Goal: Transaction & Acquisition: Subscribe to service/newsletter

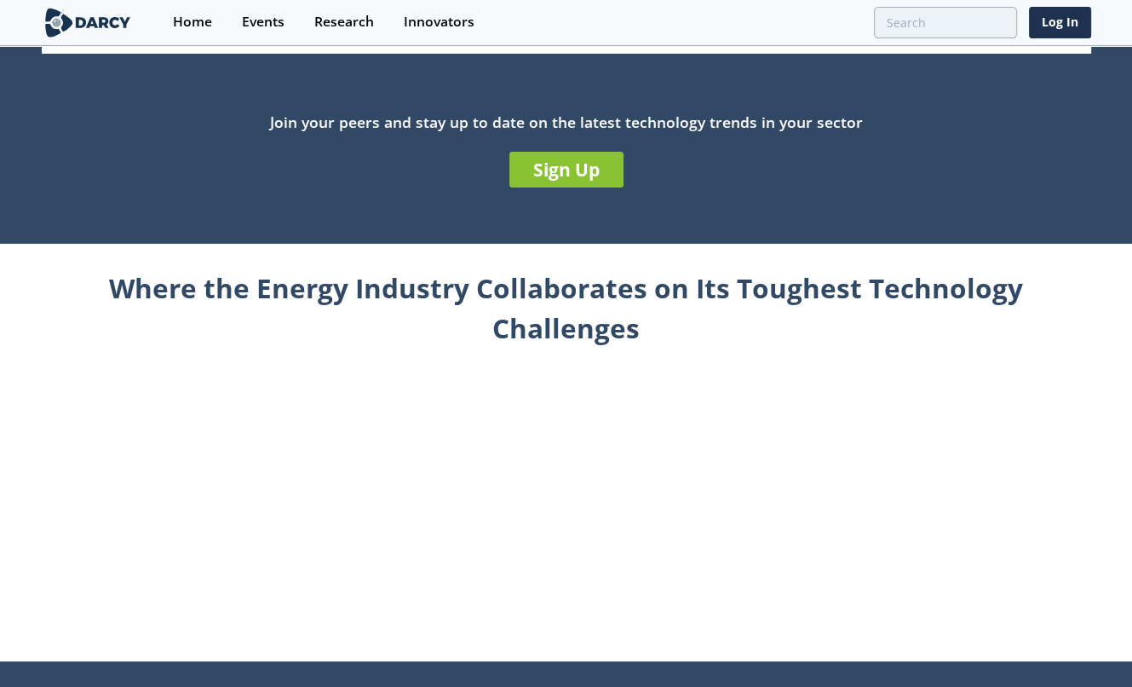
scroll to position [511, 0]
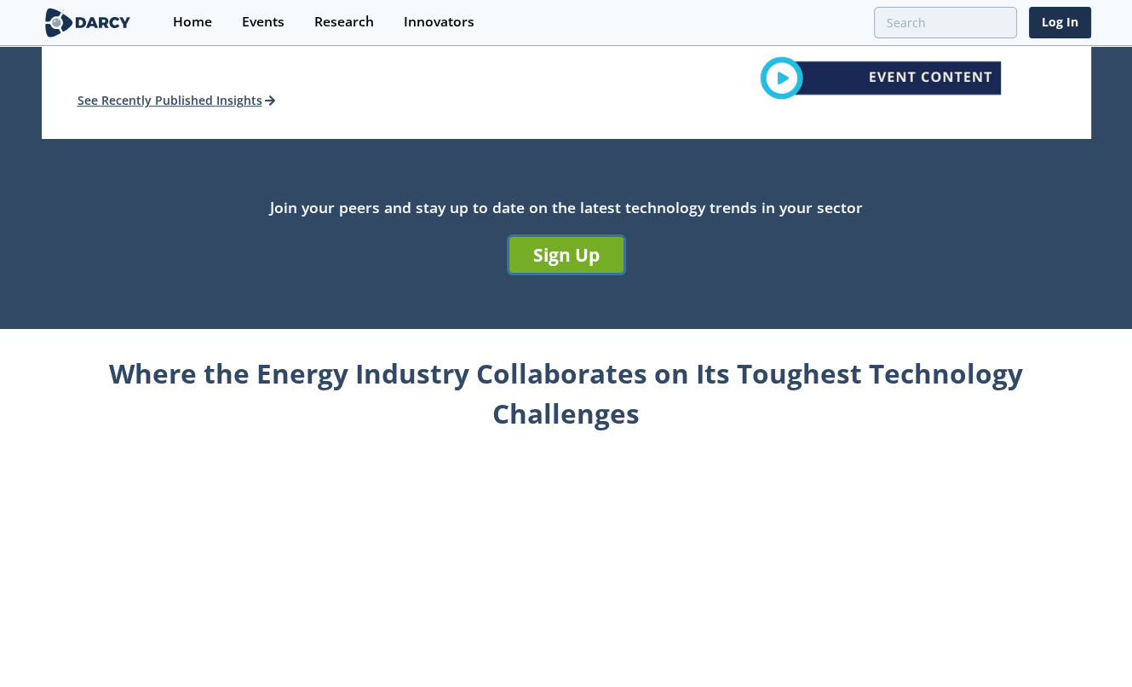
click at [562, 261] on link "Sign Up" at bounding box center [566, 255] width 114 height 36
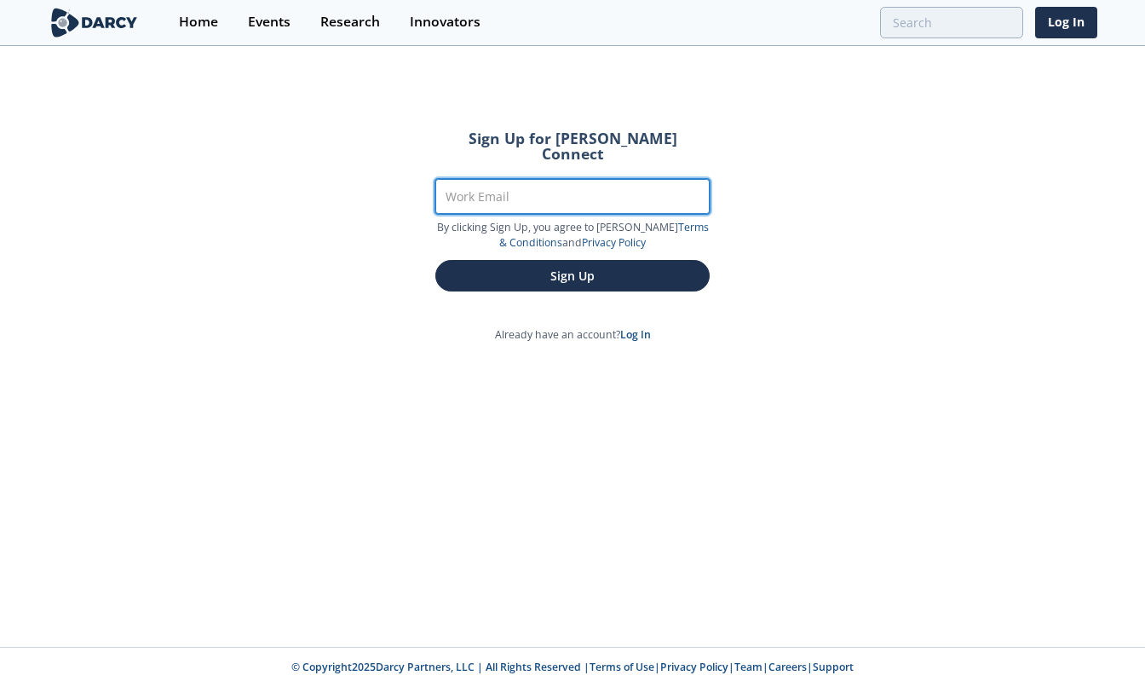
click at [523, 182] on input "Work Email" at bounding box center [572, 196] width 274 height 35
type input "T"
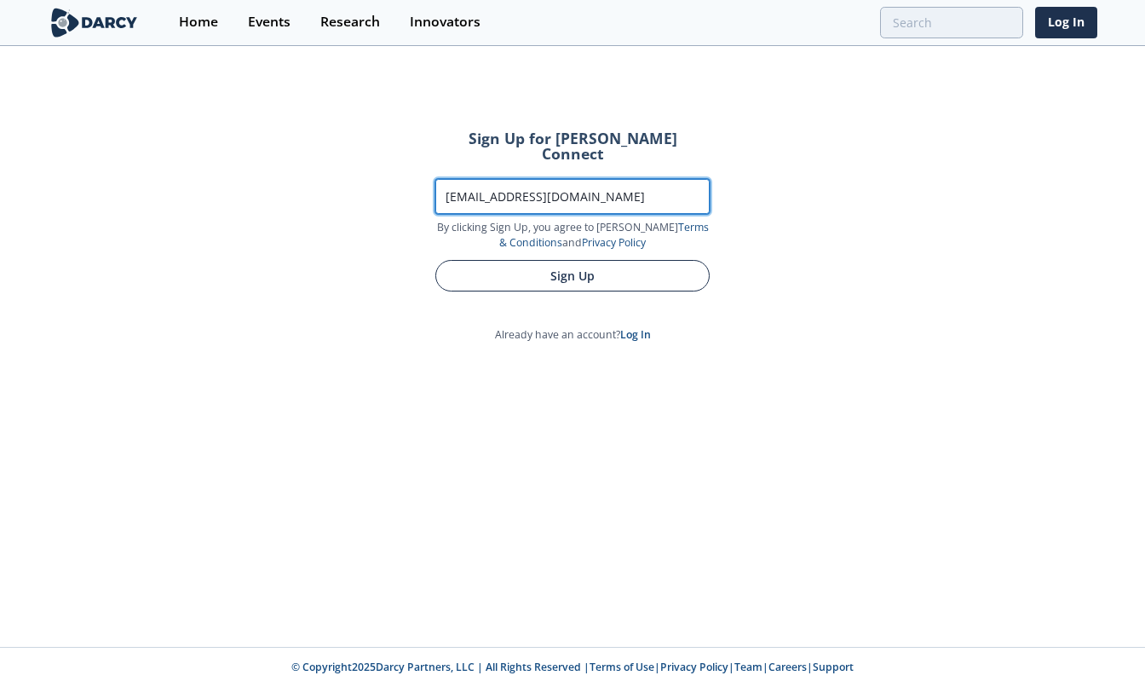
type input "[EMAIL_ADDRESS][DOMAIN_NAME]"
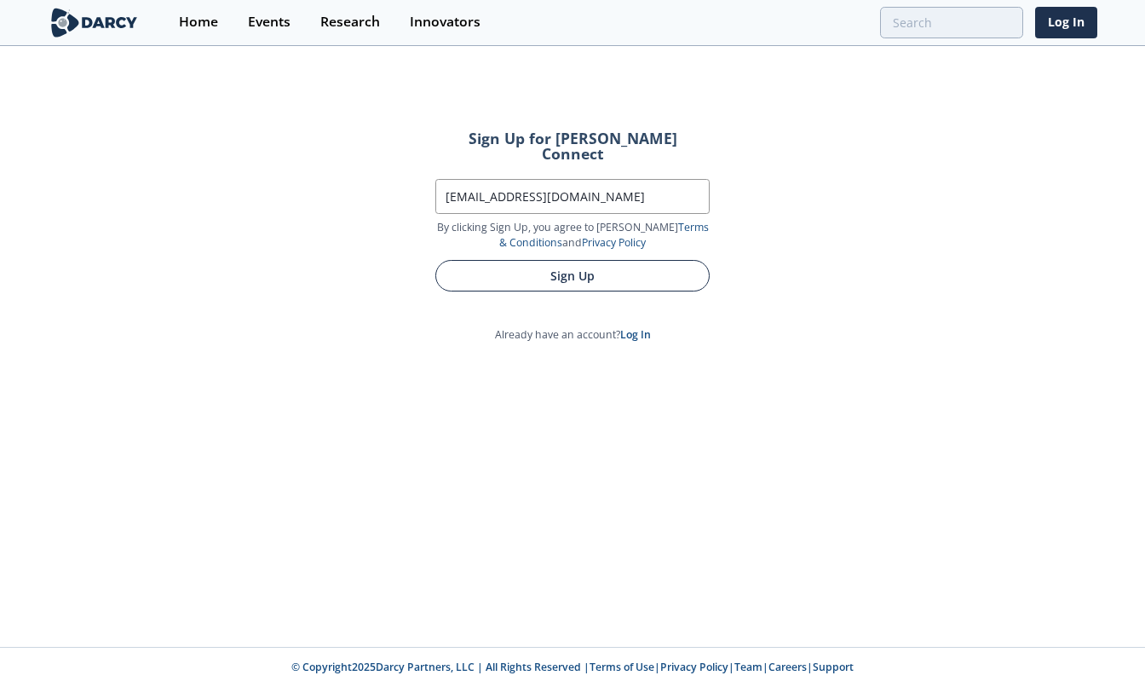
click at [566, 262] on button "Sign Up" at bounding box center [572, 276] width 274 height 32
click at [602, 265] on button "Sign Up" at bounding box center [572, 276] width 274 height 32
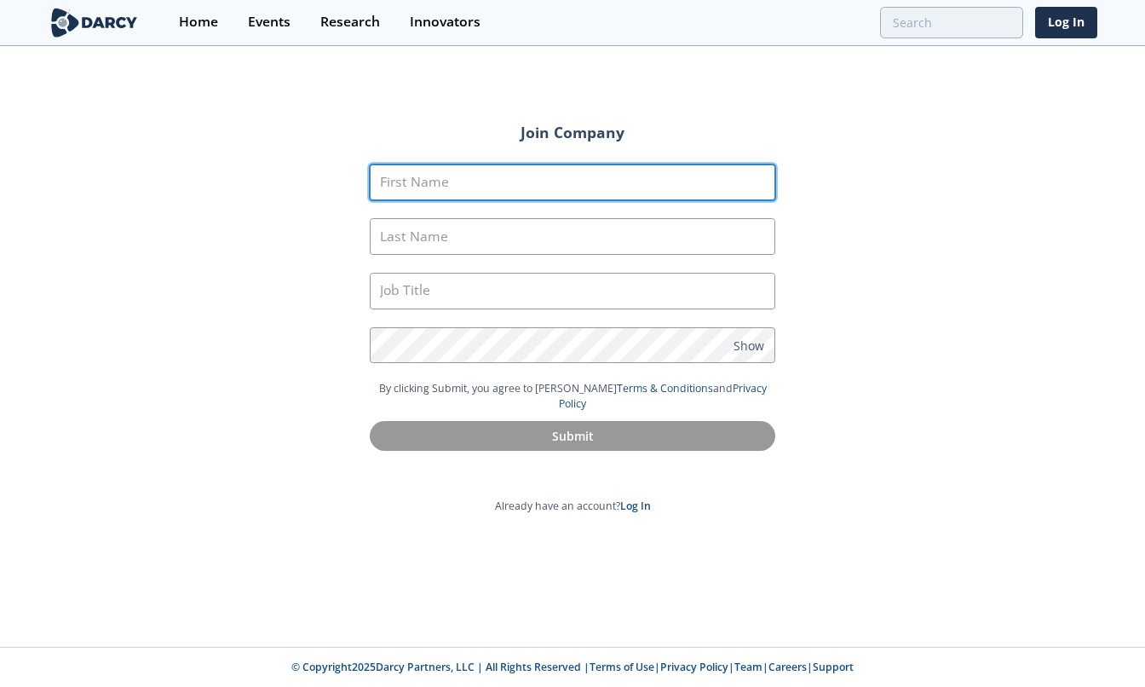
click at [456, 180] on input "First Name" at bounding box center [572, 182] width 405 height 37
type input "T"
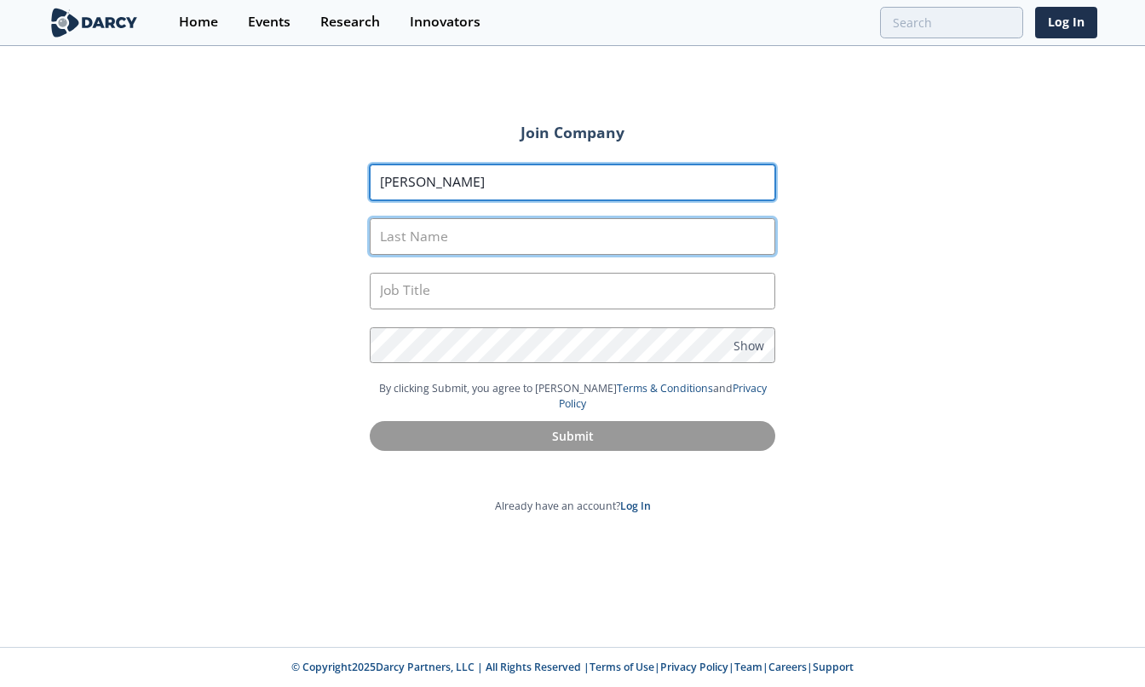
type input "tony"
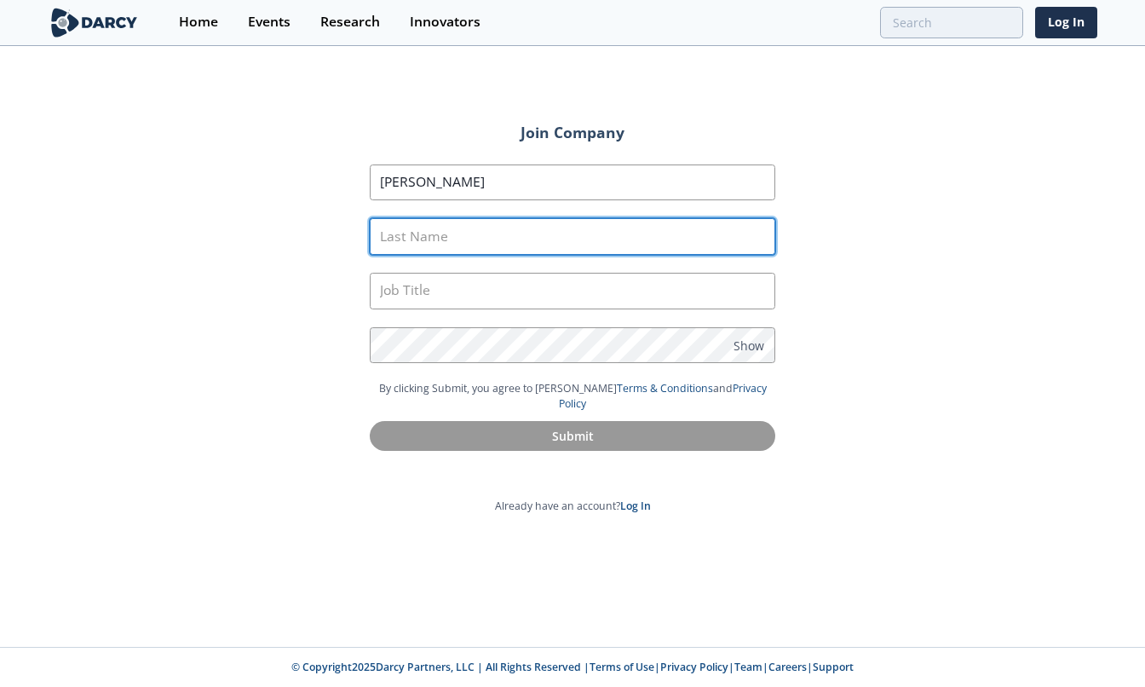
click at [555, 238] on input "Last Name" at bounding box center [572, 236] width 405 height 37
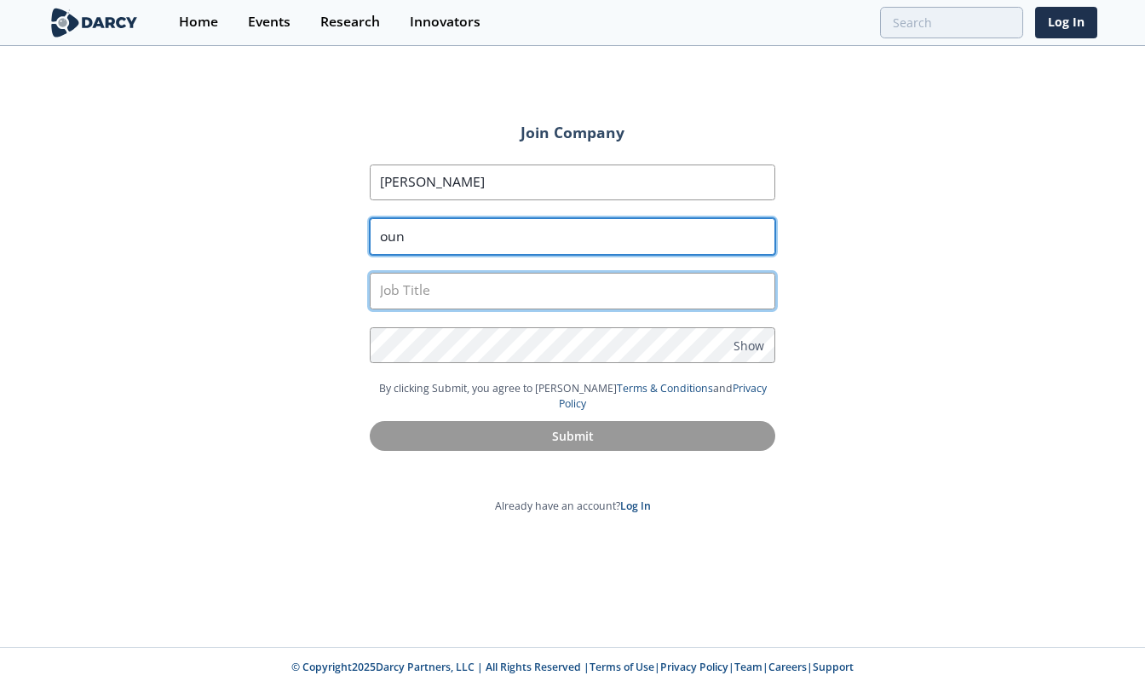
type input "oun"
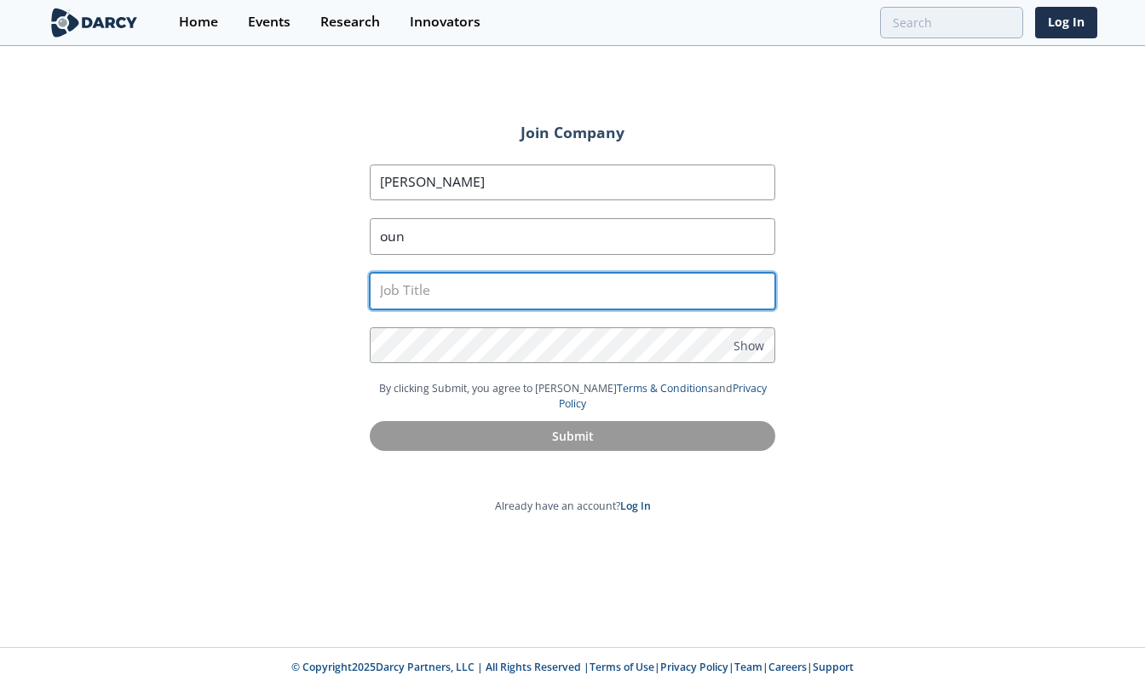
click at [545, 284] on input "text" at bounding box center [572, 291] width 405 height 37
drag, startPoint x: 440, startPoint y: 284, endPoint x: 373, endPoint y: 281, distance: 67.4
click at [373, 281] on input "tech" at bounding box center [572, 291] width 405 height 37
paste input "Engineering Technical Specialist"
type input "Engineering Technical Specialist"
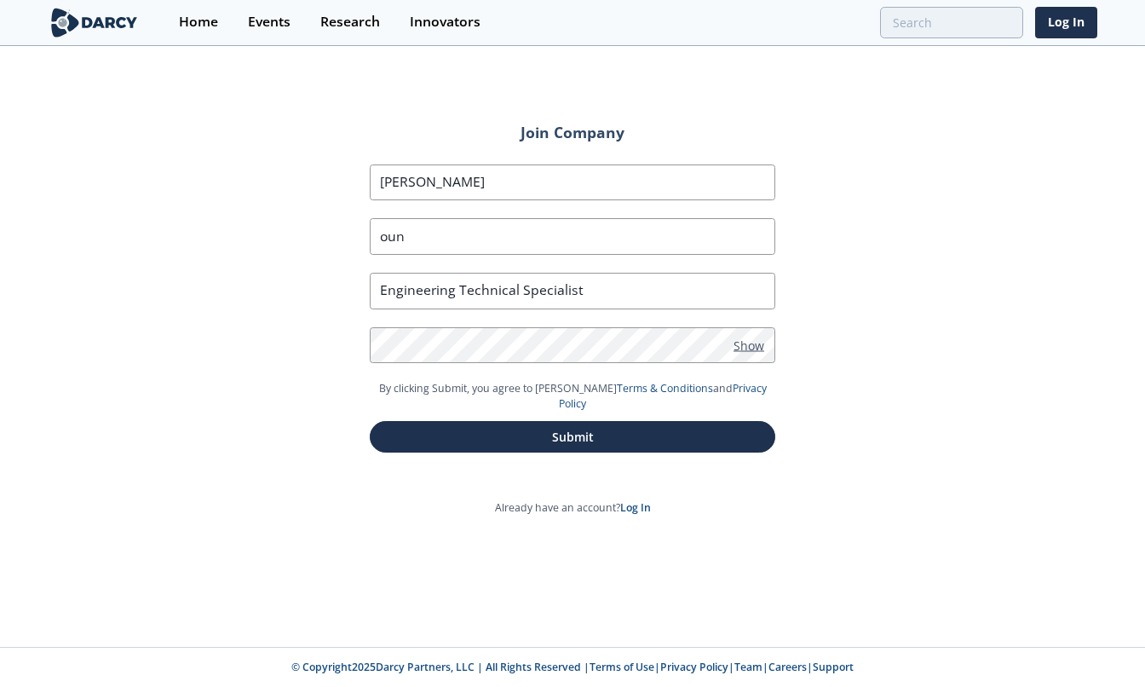
click at [753, 346] on span "Show" at bounding box center [748, 345] width 31 height 18
click at [743, 343] on span "Hide" at bounding box center [746, 345] width 26 height 18
click at [745, 346] on span "Show" at bounding box center [748, 345] width 31 height 18
click at [745, 344] on span "Hide" at bounding box center [746, 345] width 26 height 18
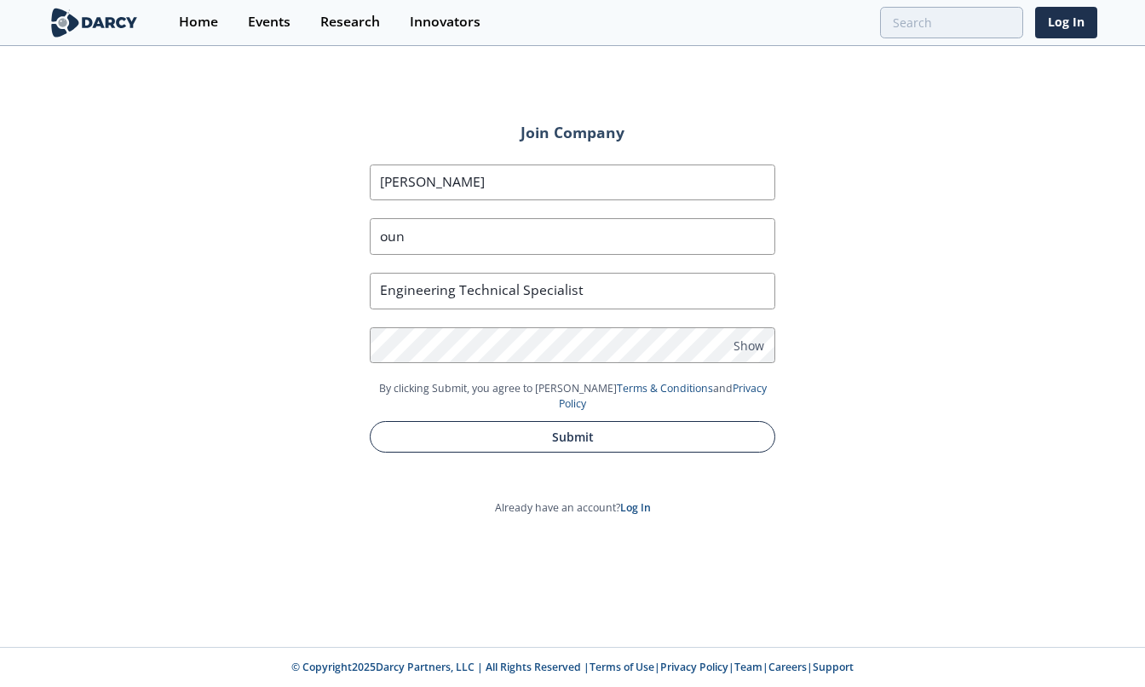
click at [630, 421] on button "Submit" at bounding box center [572, 437] width 405 height 32
type input "Tony"
type input "Oun"
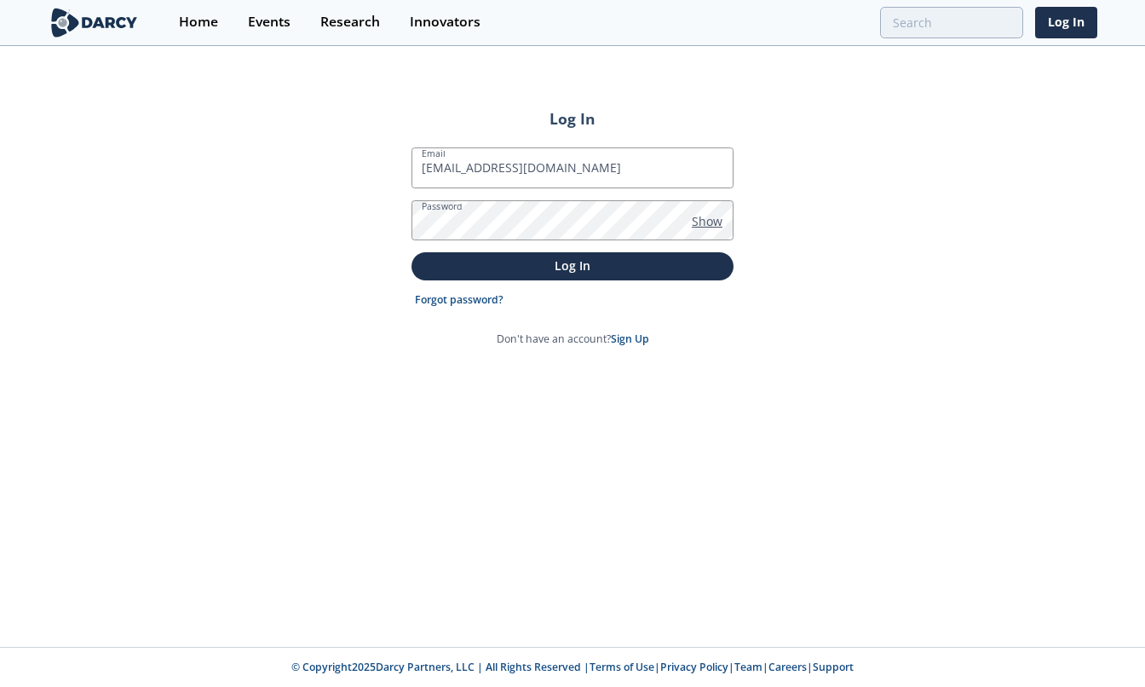
click at [705, 220] on span "Show" at bounding box center [707, 221] width 31 height 18
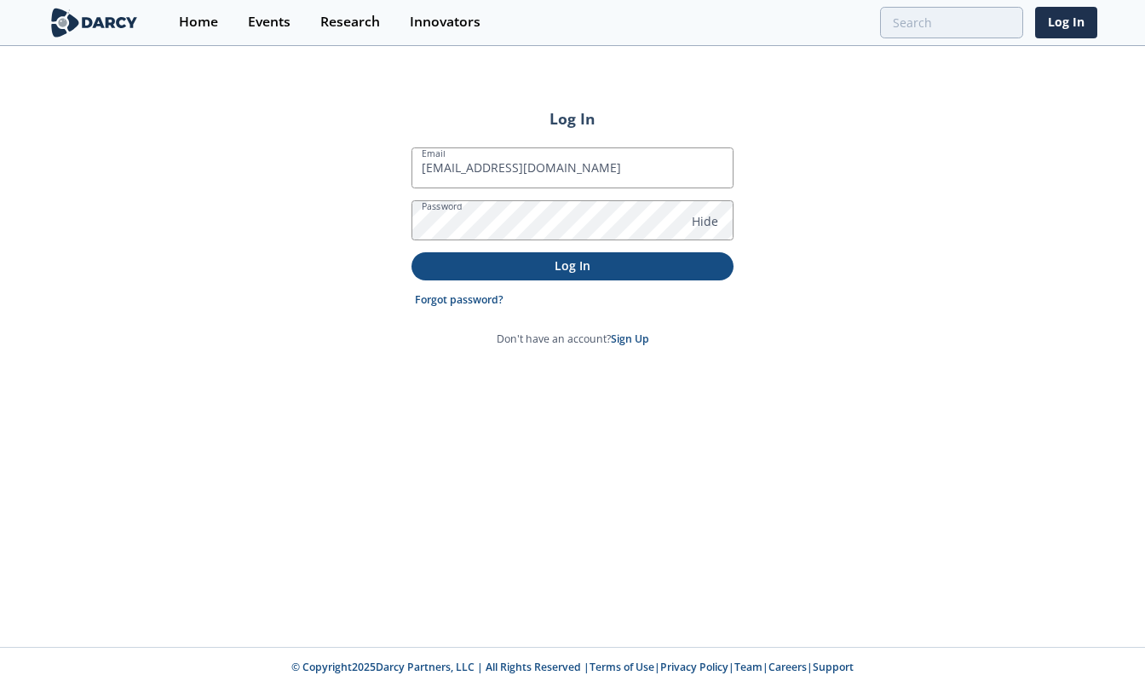
click at [635, 270] on p "Log In" at bounding box center [572, 265] width 298 height 18
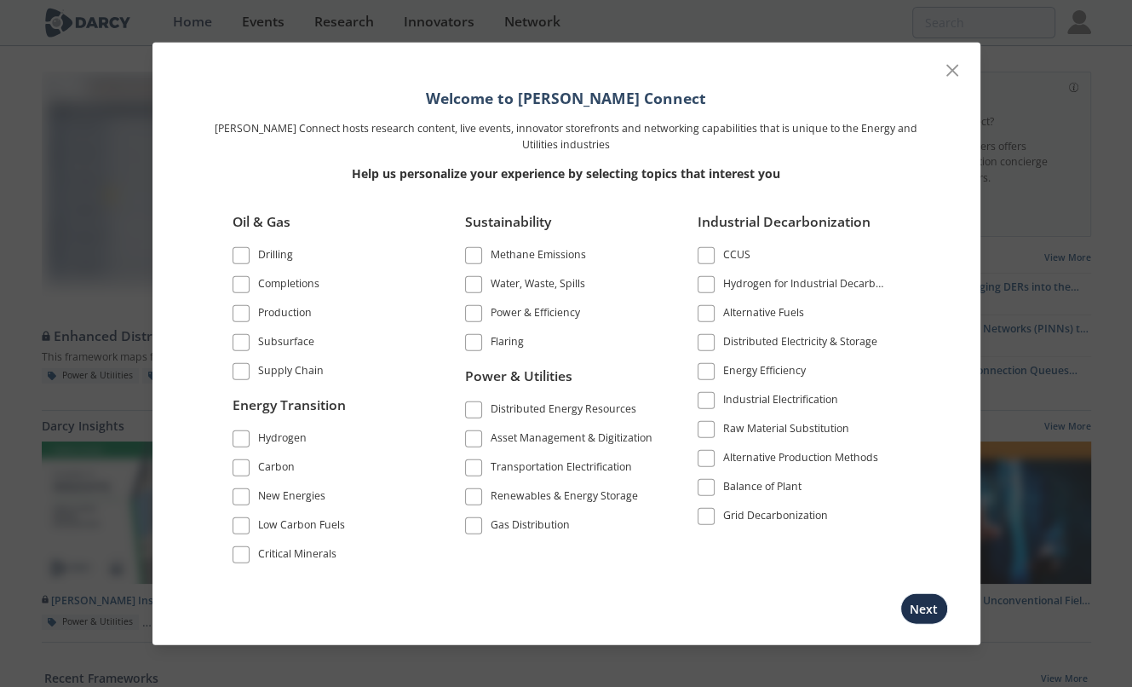
click at [478, 407] on span at bounding box center [474, 409] width 12 height 12
click at [475, 497] on span at bounding box center [474, 496] width 12 height 12
click at [474, 468] on span at bounding box center [474, 467] width 12 height 12
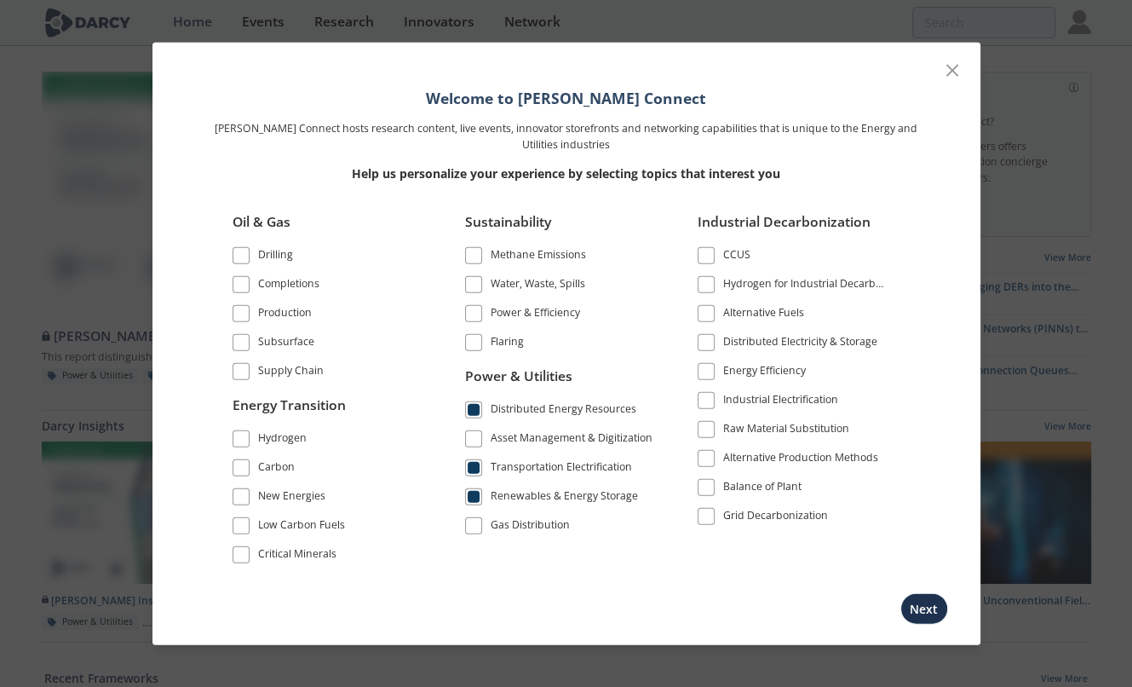
click at [474, 440] on span at bounding box center [474, 438] width 12 height 12
click at [708, 510] on span at bounding box center [706, 516] width 12 height 12
click at [707, 344] on span at bounding box center [706, 342] width 12 height 12
click at [709, 371] on span at bounding box center [706, 371] width 12 height 12
click at [712, 404] on span at bounding box center [706, 400] width 17 height 17
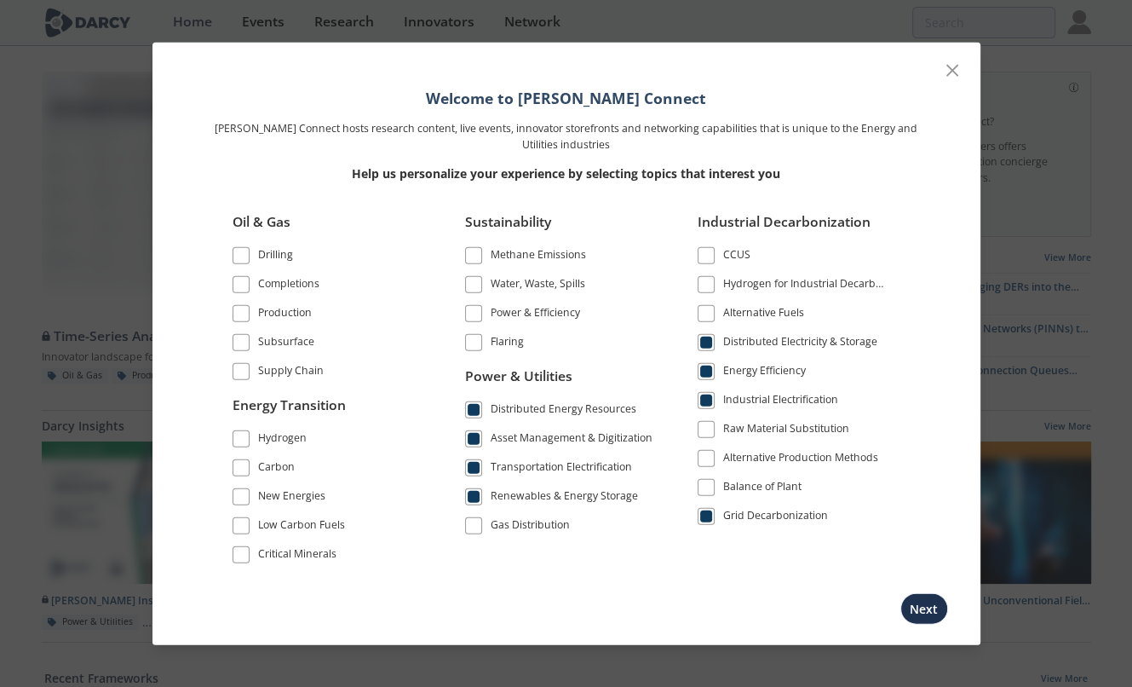
click at [480, 319] on span at bounding box center [473, 313] width 17 height 17
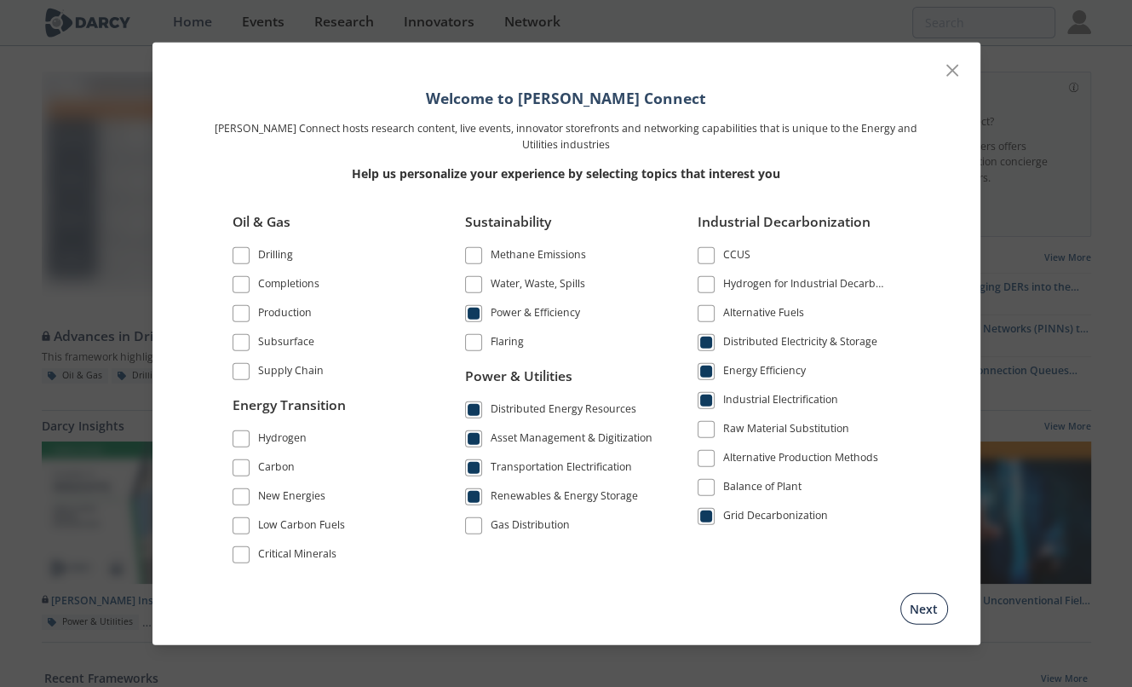
click at [931, 606] on button "Next" at bounding box center [924, 608] width 48 height 32
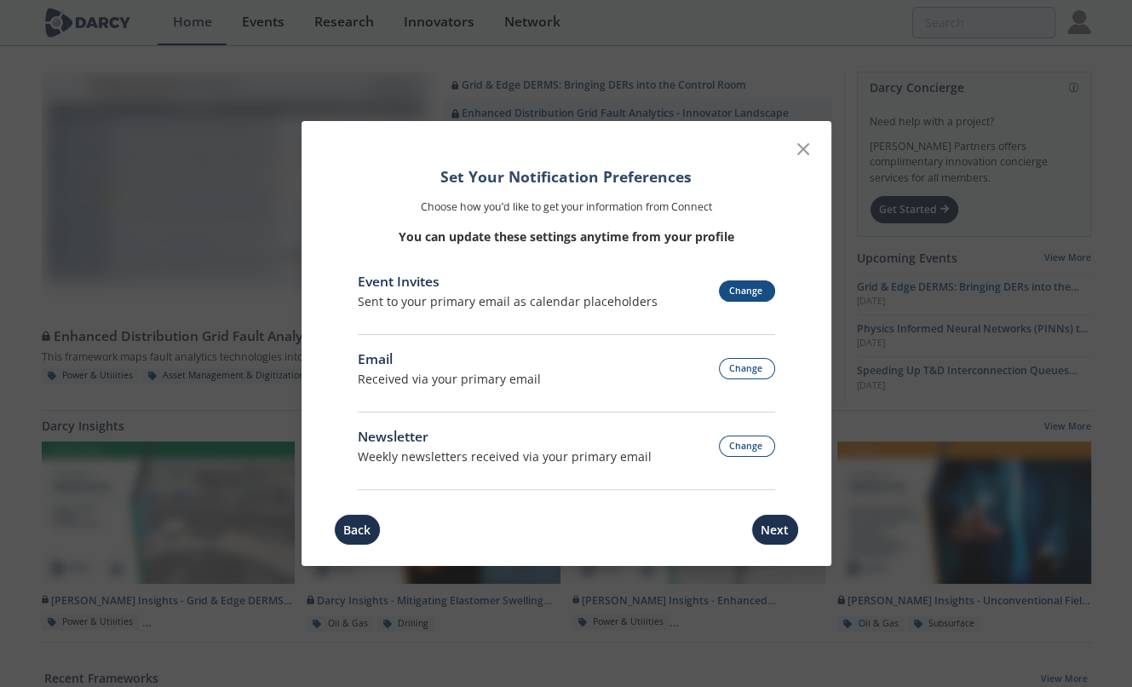
click at [741, 294] on button "Change" at bounding box center [747, 290] width 56 height 21
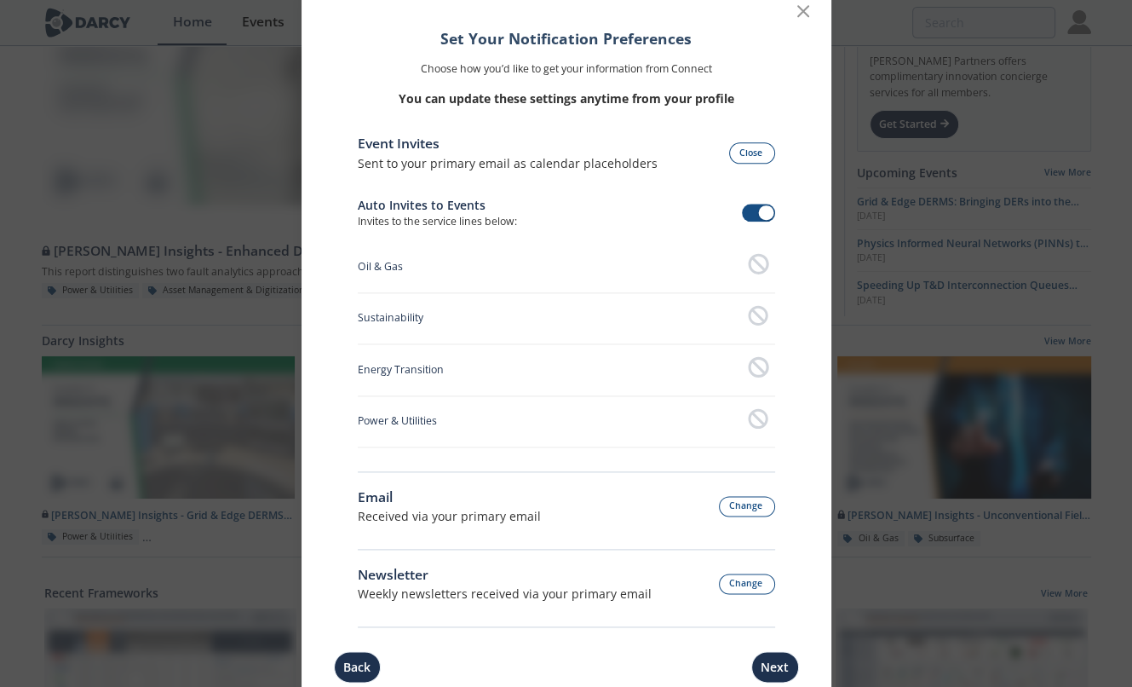
scroll to position [170, 0]
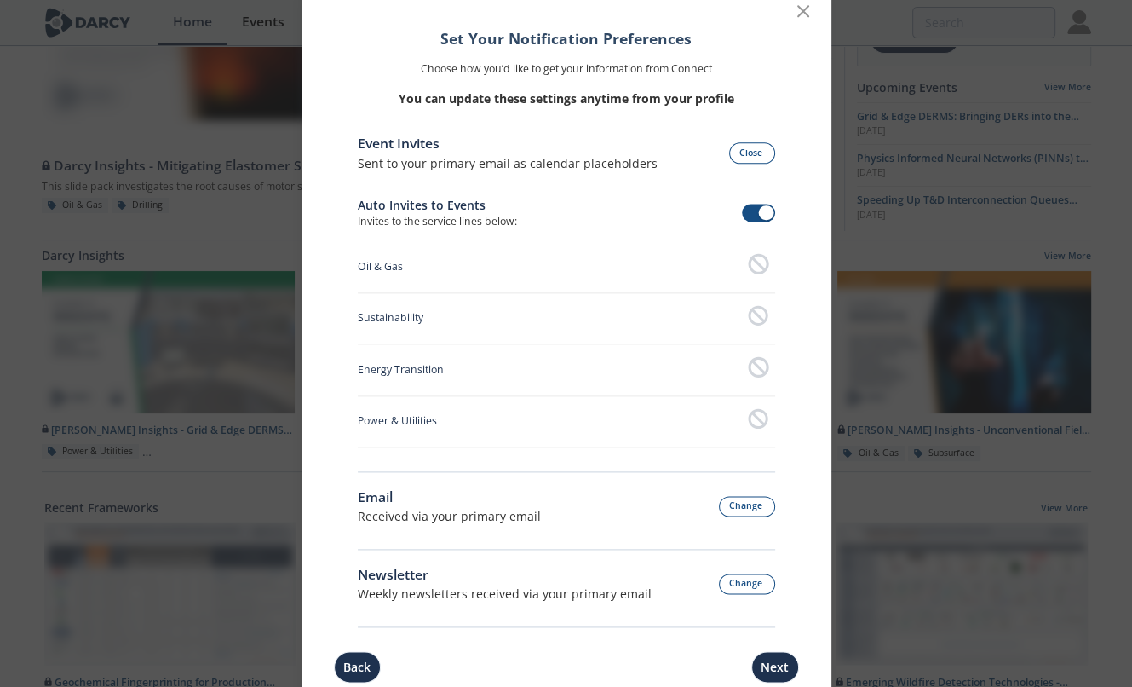
click at [777, 674] on button "Next" at bounding box center [775, 668] width 48 height 32
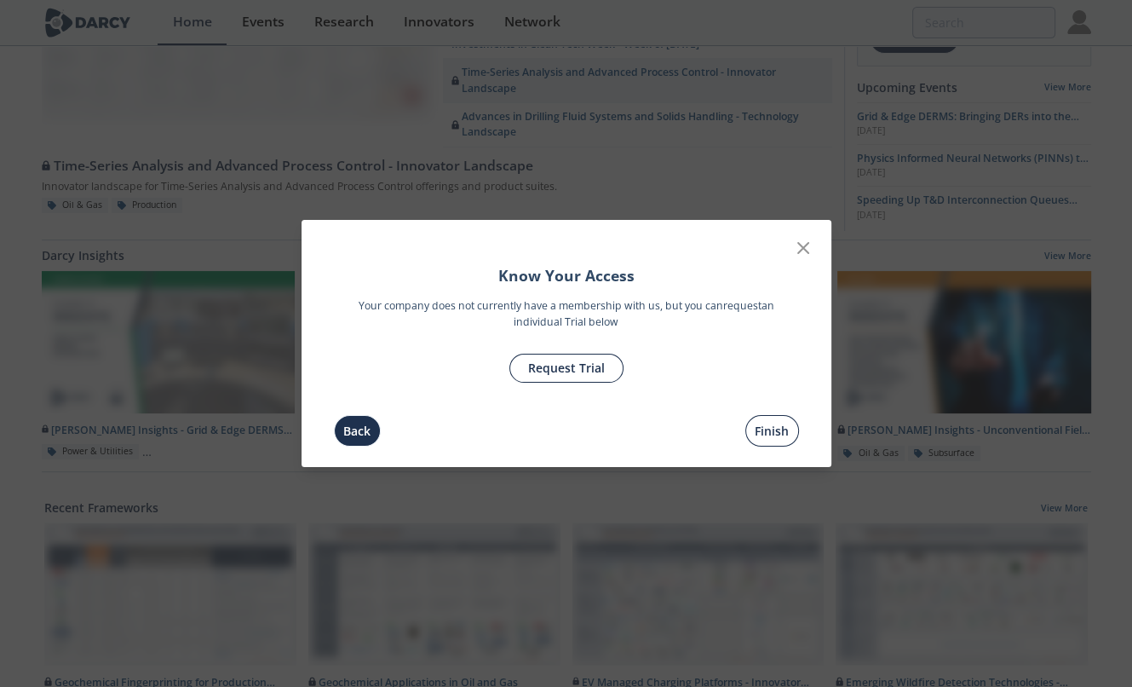
click at [771, 428] on button "Finish" at bounding box center [772, 431] width 54 height 32
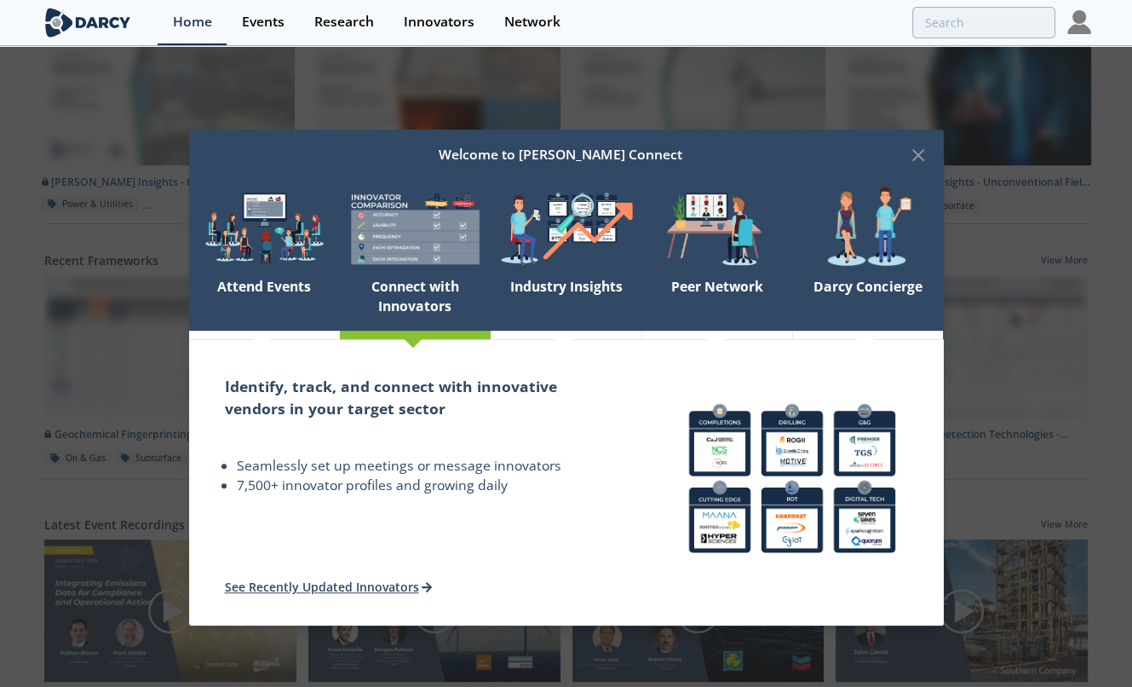
scroll to position [434, 0]
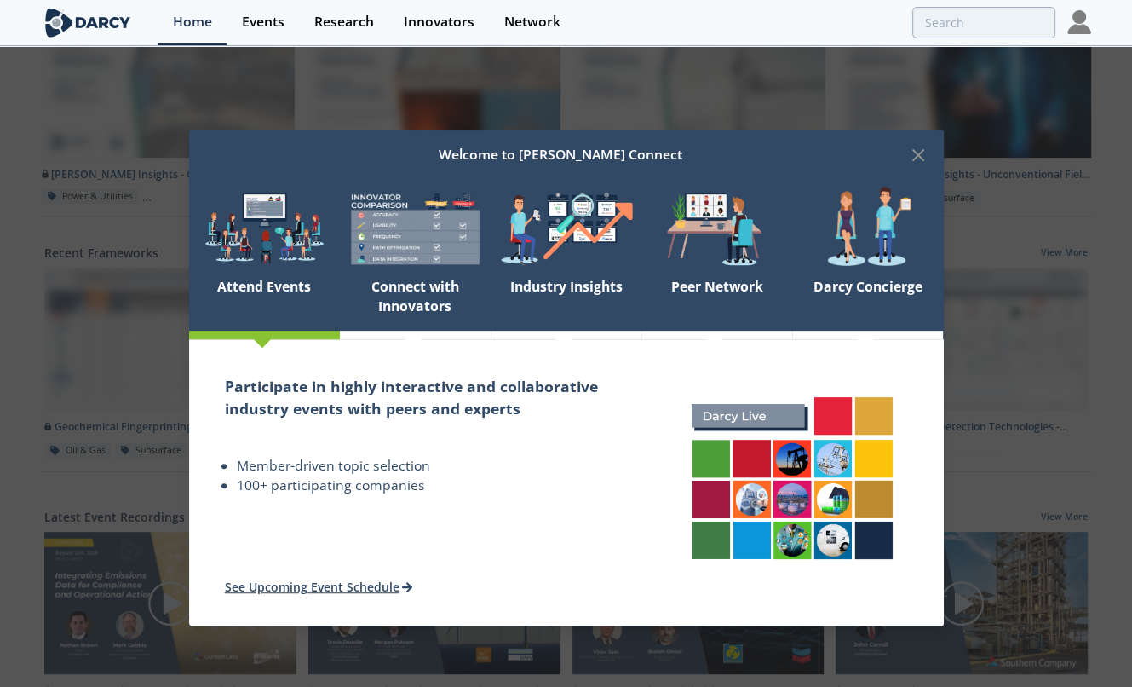
click at [283, 284] on div "Attend Events" at bounding box center [264, 301] width 151 height 60
click at [336, 586] on link "See Upcoming Event Schedule" at bounding box center [320, 586] width 191 height 16
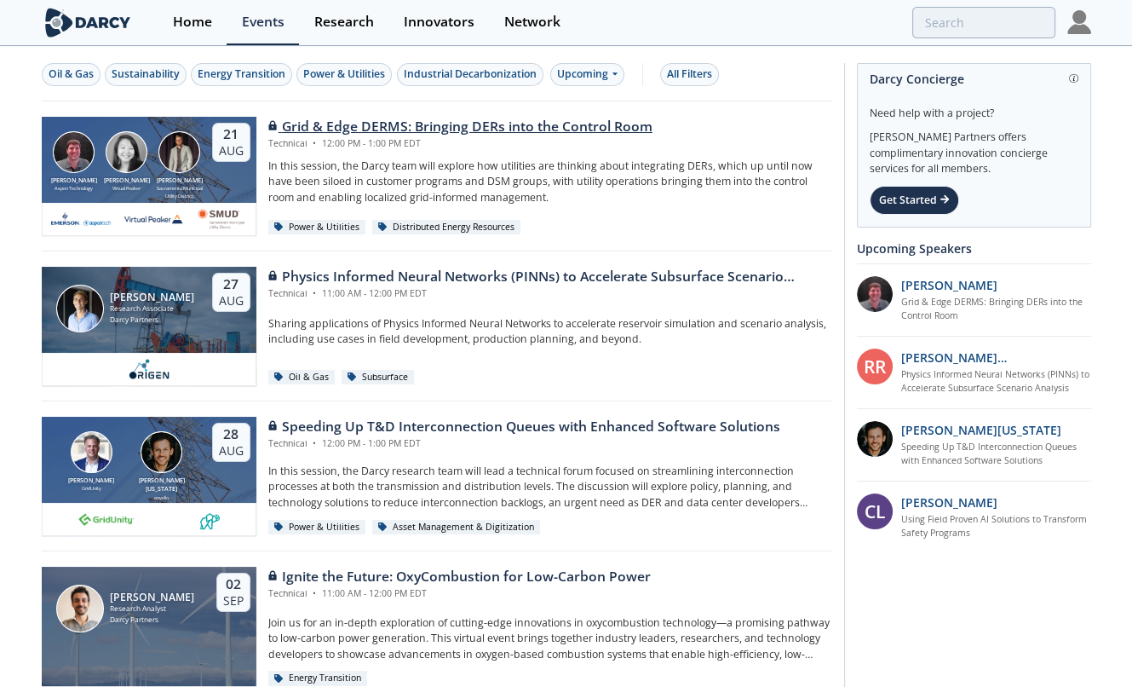
click at [343, 127] on div "Grid & Edge DERMS: Bringing DERs into the Control Room" at bounding box center [460, 127] width 384 height 20
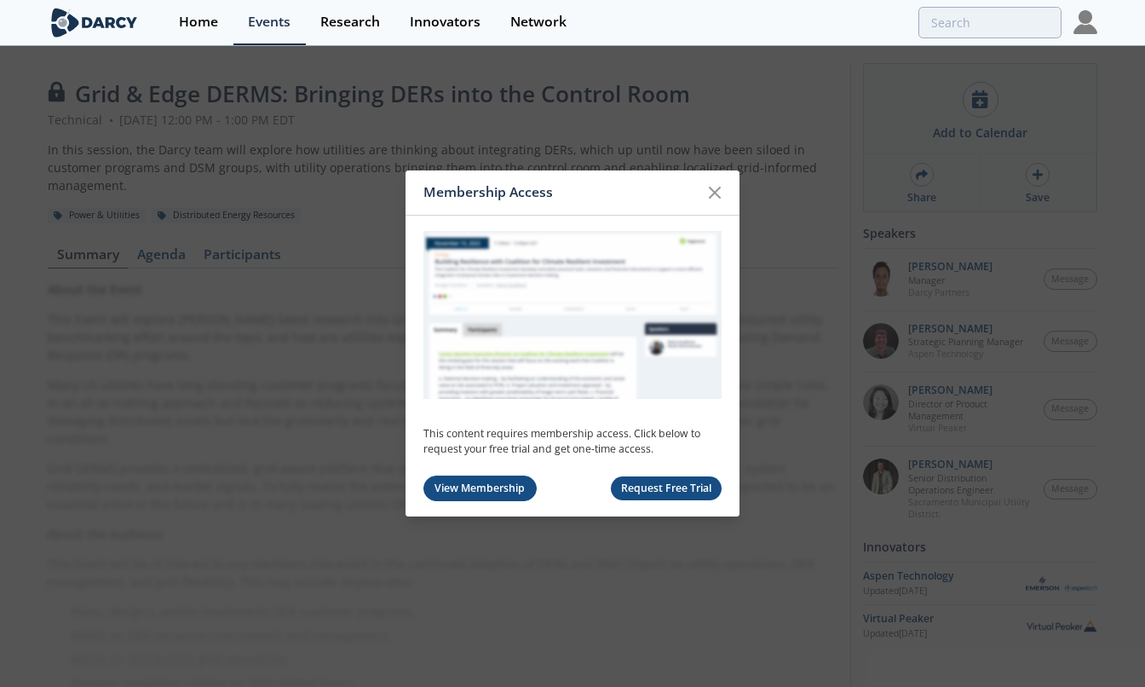
click at [491, 482] on link "View Membership" at bounding box center [479, 488] width 113 height 26
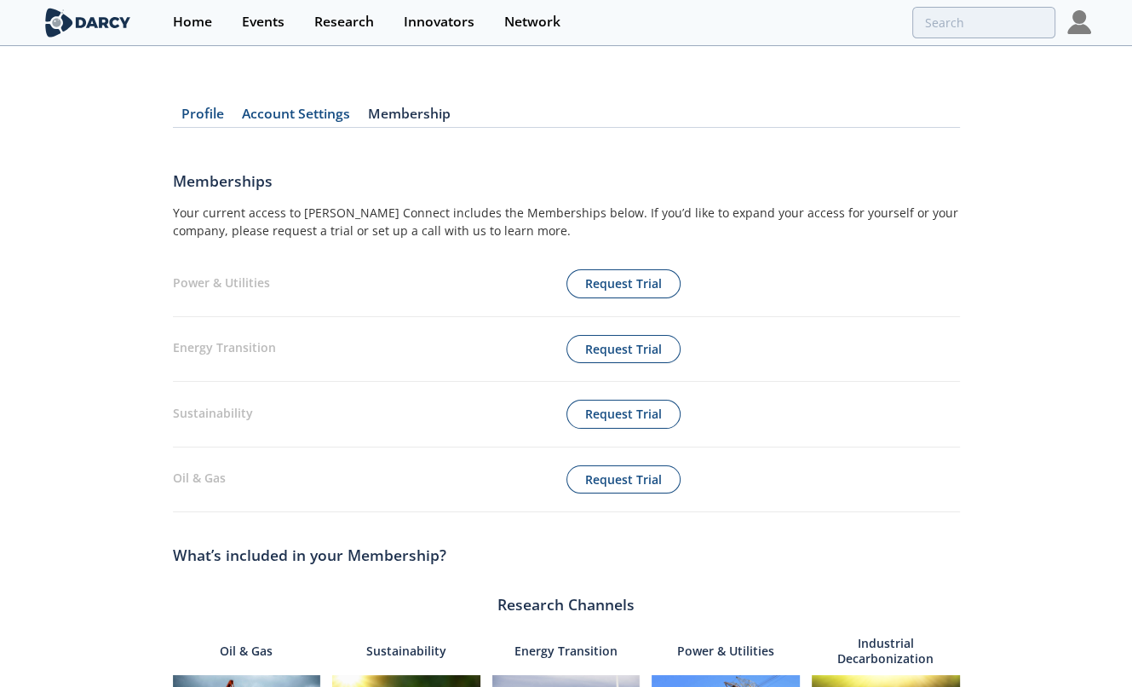
click at [404, 118] on link "Membership" at bounding box center [409, 117] width 101 height 20
click at [627, 279] on button "Request Trial" at bounding box center [623, 283] width 114 height 29
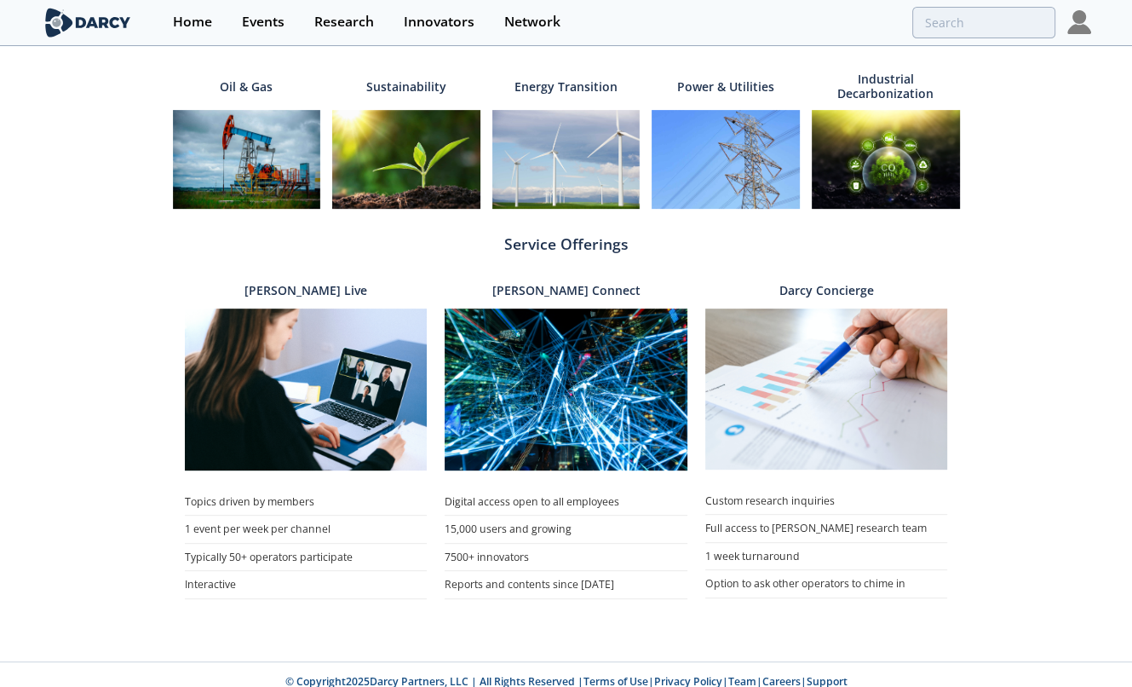
scroll to position [609, 0]
